Goal: Obtain resource: Obtain resource

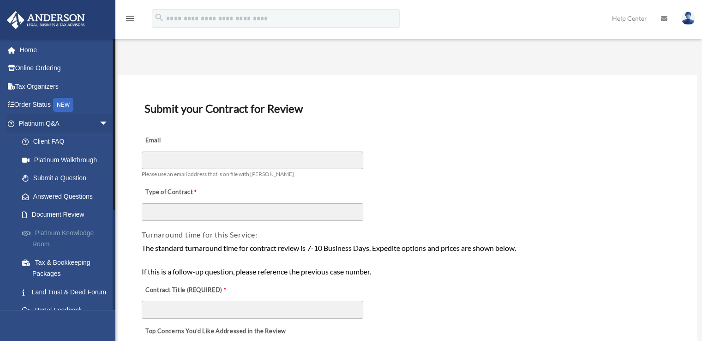
click at [50, 234] on link "Platinum Knowledge Room" at bounding box center [67, 238] width 109 height 30
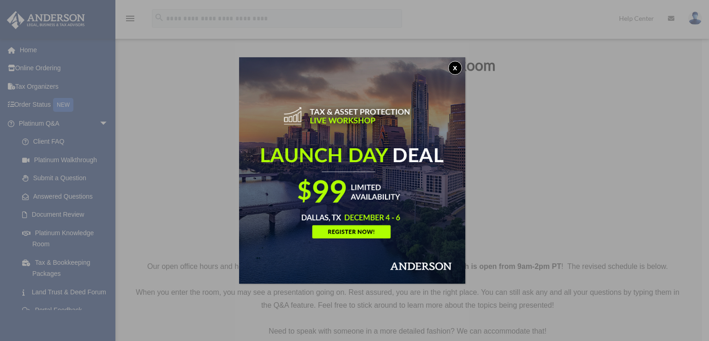
click at [462, 66] on button "x" at bounding box center [455, 68] width 14 height 14
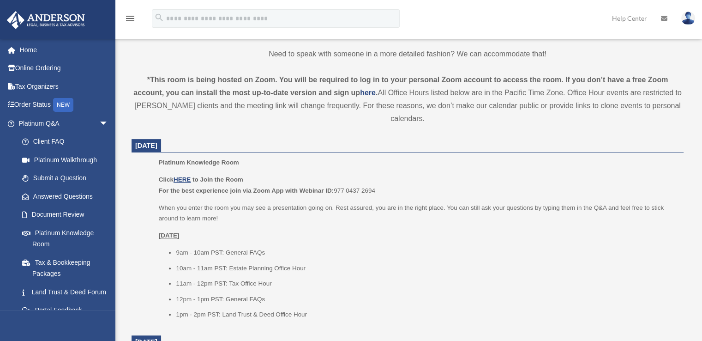
scroll to position [369, 0]
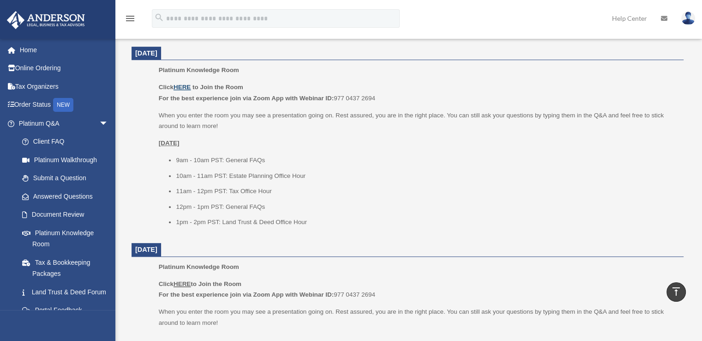
click at [180, 84] on u "HERE" at bounding box center [182, 87] width 17 height 7
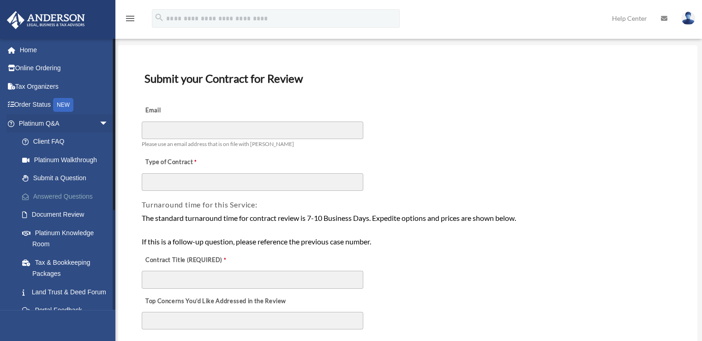
scroll to position [92, 0]
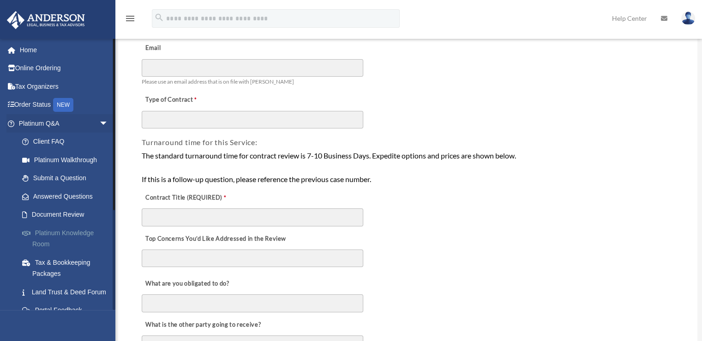
click at [52, 225] on link "Platinum Knowledge Room" at bounding box center [67, 238] width 109 height 30
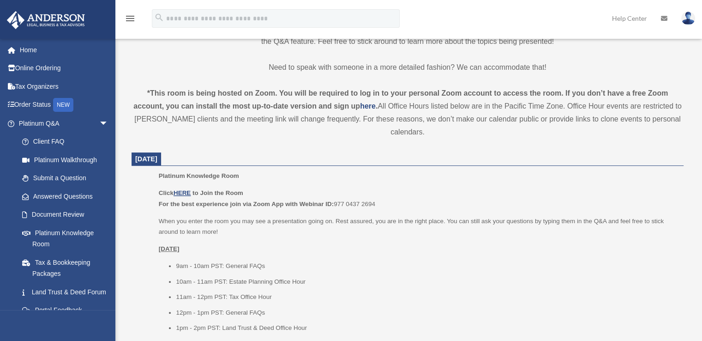
scroll to position [323, 0]
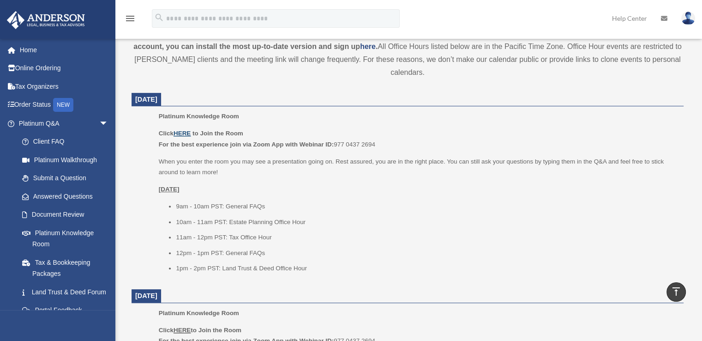
click at [188, 134] on u "HERE" at bounding box center [182, 133] width 17 height 7
